Goal: Find specific page/section: Find specific page/section

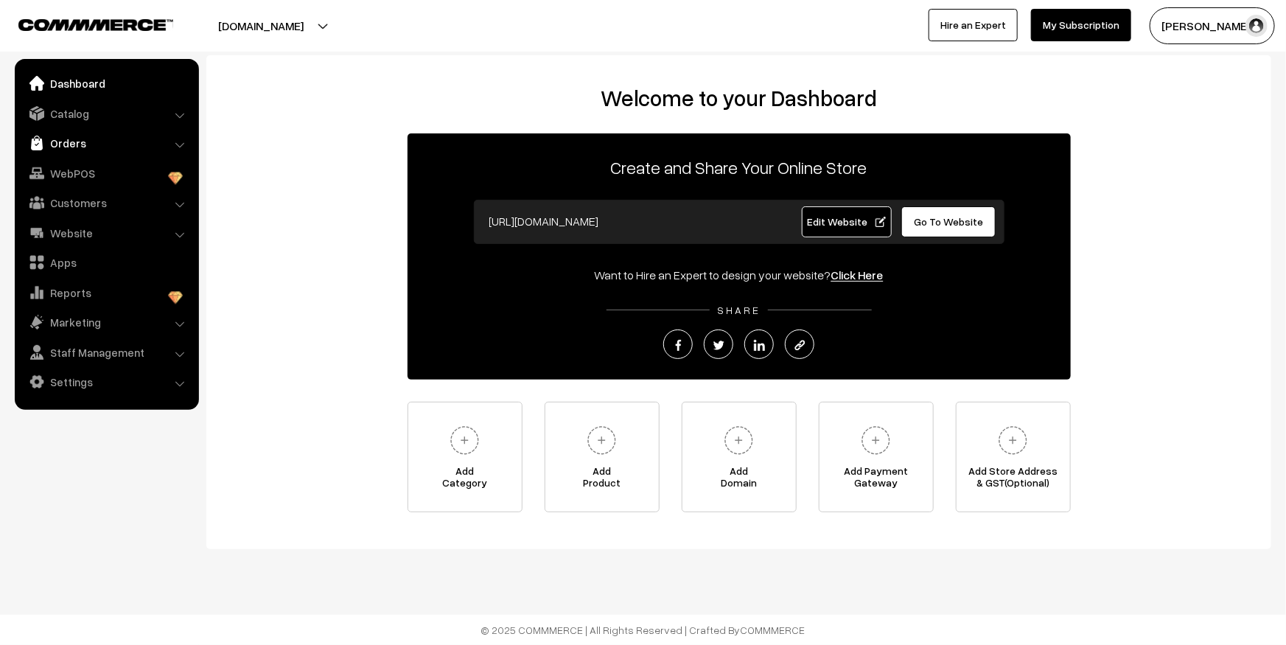
click at [69, 142] on link "Orders" at bounding box center [105, 143] width 175 height 27
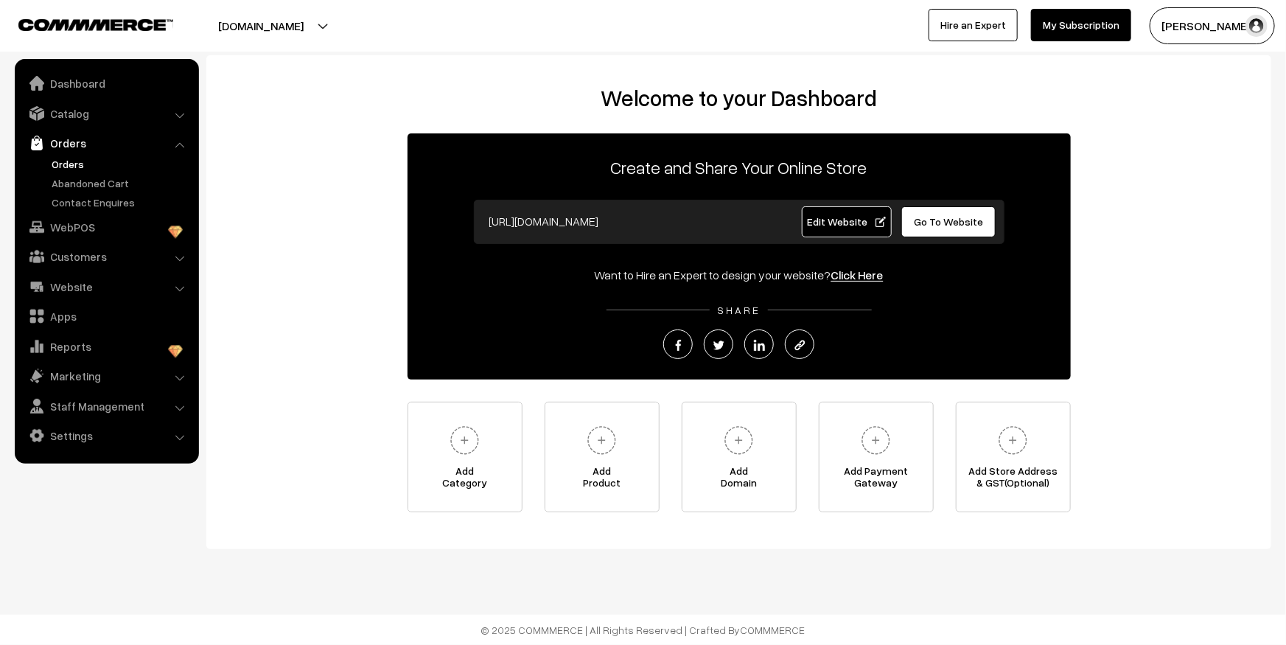
click at [74, 157] on link "Orders" at bounding box center [121, 163] width 146 height 15
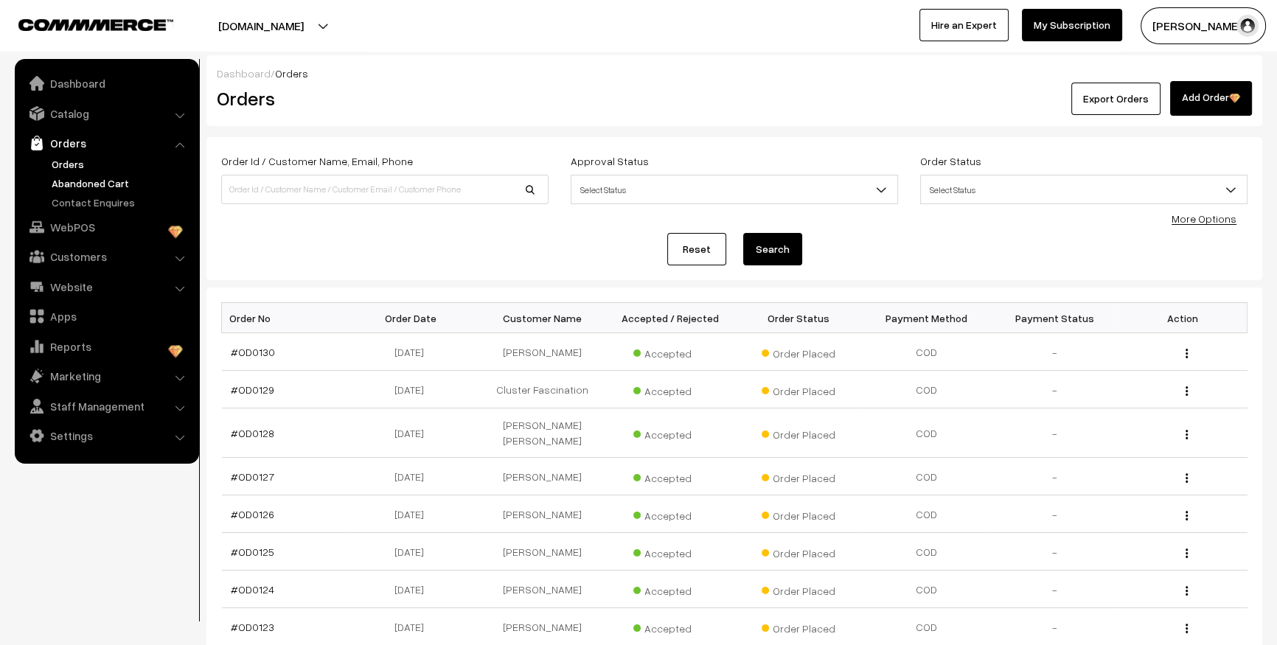
click at [81, 183] on link "Abandoned Cart" at bounding box center [121, 182] width 146 height 15
